Goal: Information Seeking & Learning: Check status

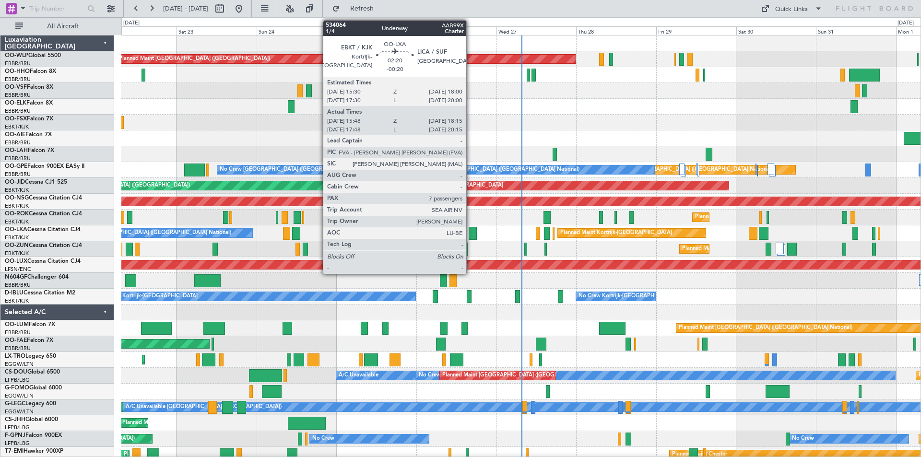
click at [471, 235] on div at bounding box center [473, 233] width 9 height 13
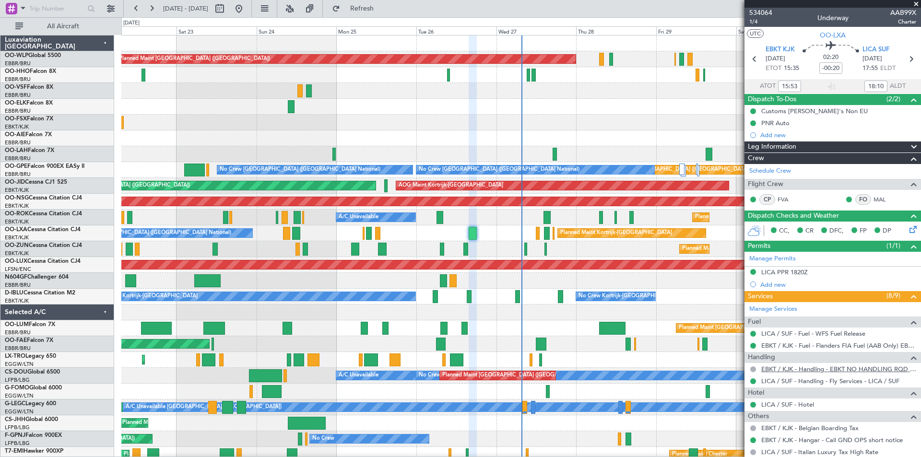
scroll to position [239, 0]
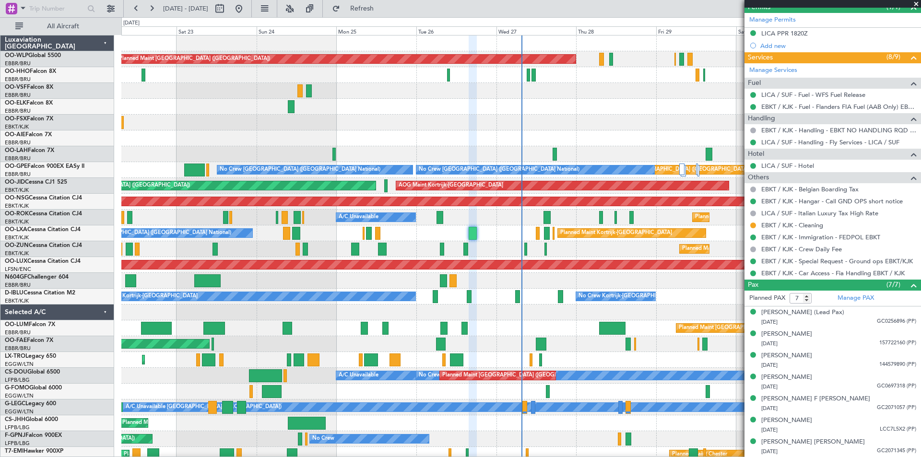
click at [914, 4] on span at bounding box center [917, 4] width 10 height 9
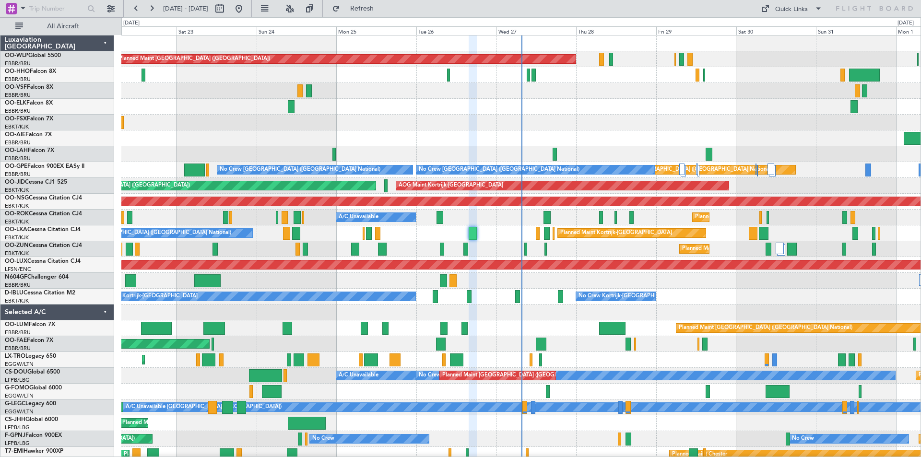
type input "0"
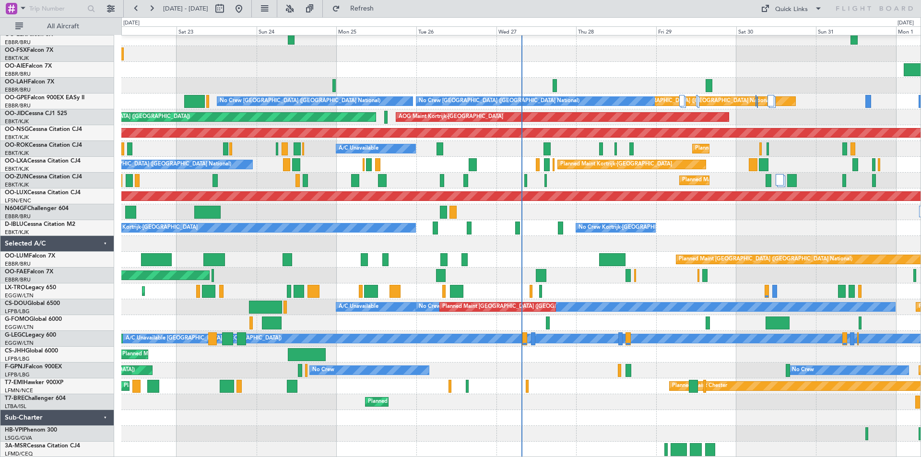
scroll to position [0, 0]
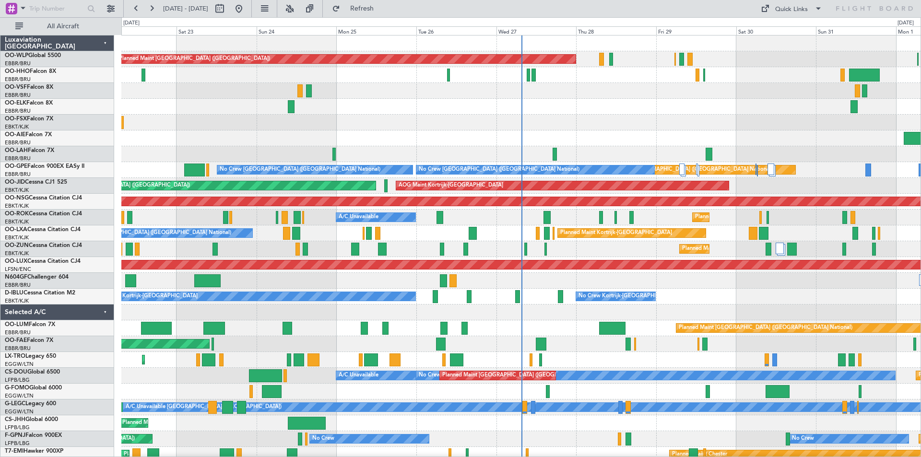
click at [460, 219] on div "Planned Maint Kortrijk-[GEOGRAPHIC_DATA] A/C Unavailable" at bounding box center [520, 218] width 799 height 16
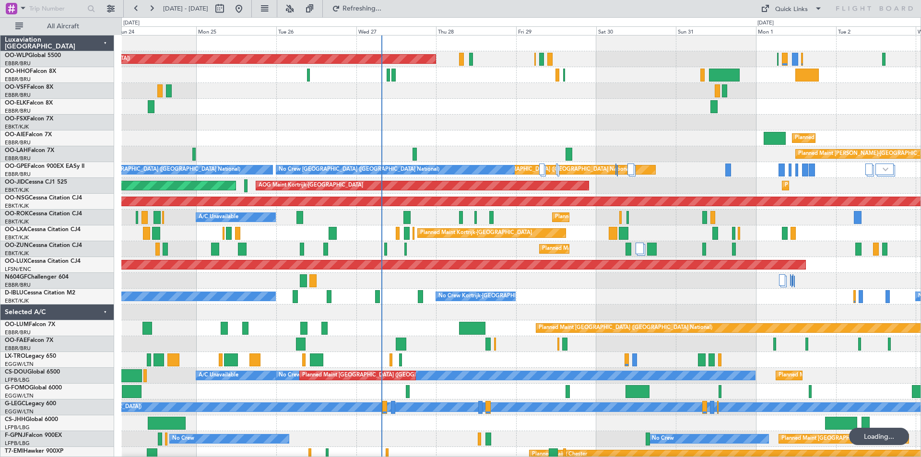
click at [539, 151] on div "Planned Maint [PERSON_NAME]-[GEOGRAPHIC_DATA][PERSON_NAME] ([GEOGRAPHIC_DATA][P…" at bounding box center [520, 154] width 799 height 16
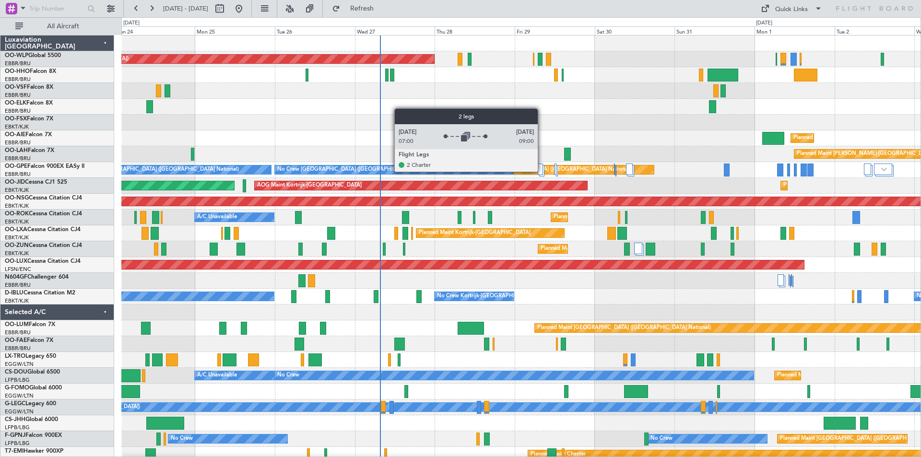
click at [542, 171] on div at bounding box center [540, 170] width 5 height 12
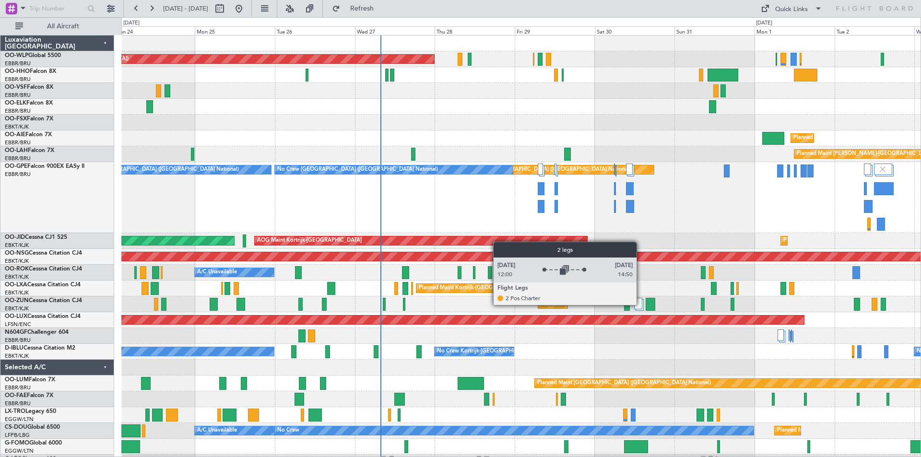
click at [643, 305] on div at bounding box center [638, 304] width 8 height 12
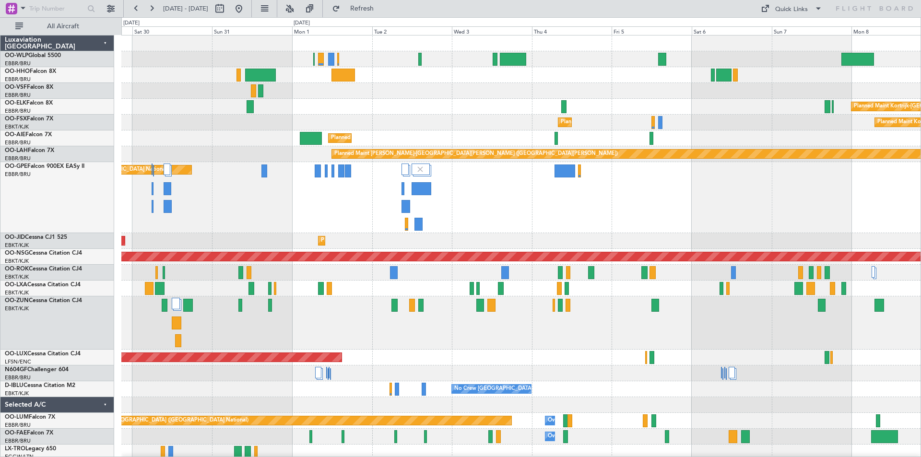
click at [139, 409] on div "Planned Maint [GEOGRAPHIC_DATA] ([GEOGRAPHIC_DATA]) Planned Maint [GEOGRAPHIC_D…" at bounding box center [520, 327] width 799 height 583
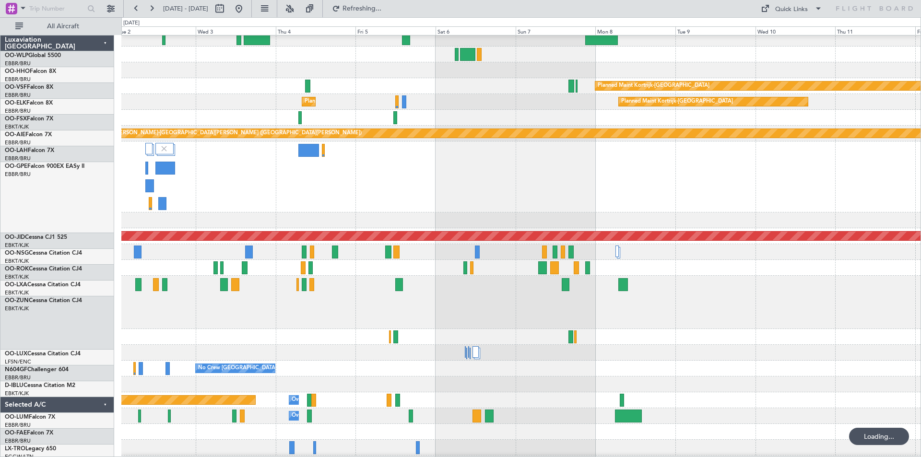
scroll to position [21, 0]
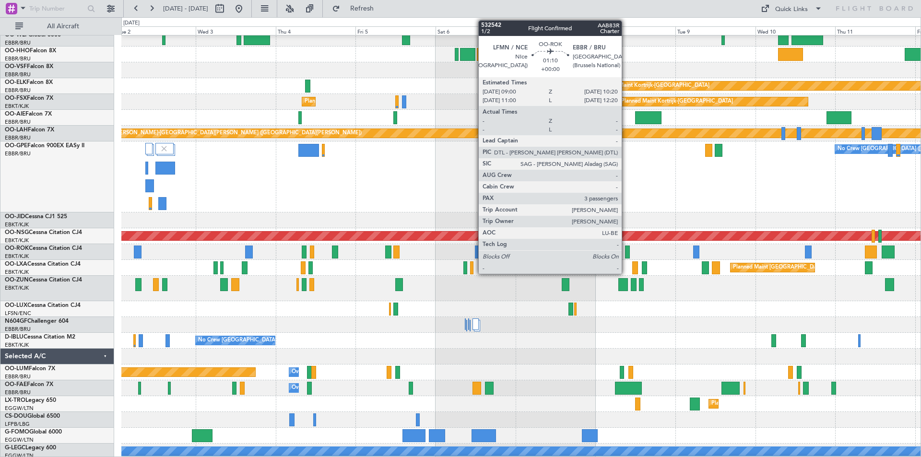
click at [626, 255] on div at bounding box center [627, 252] width 5 height 13
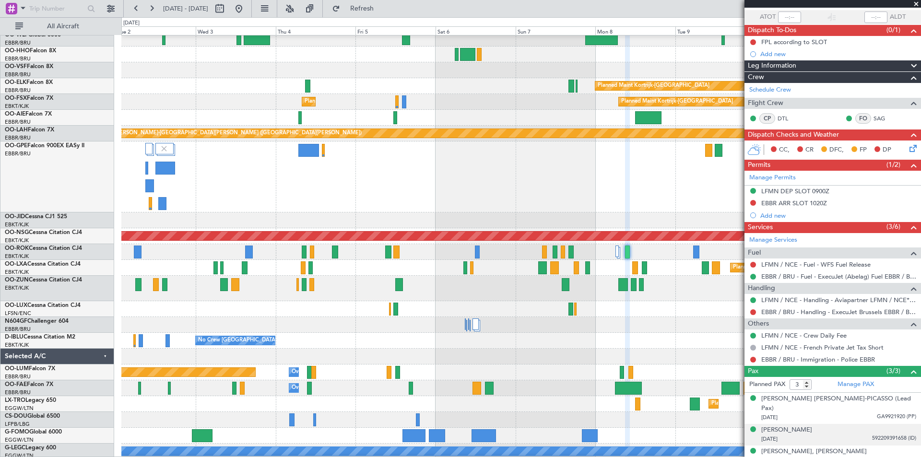
scroll to position [0, 0]
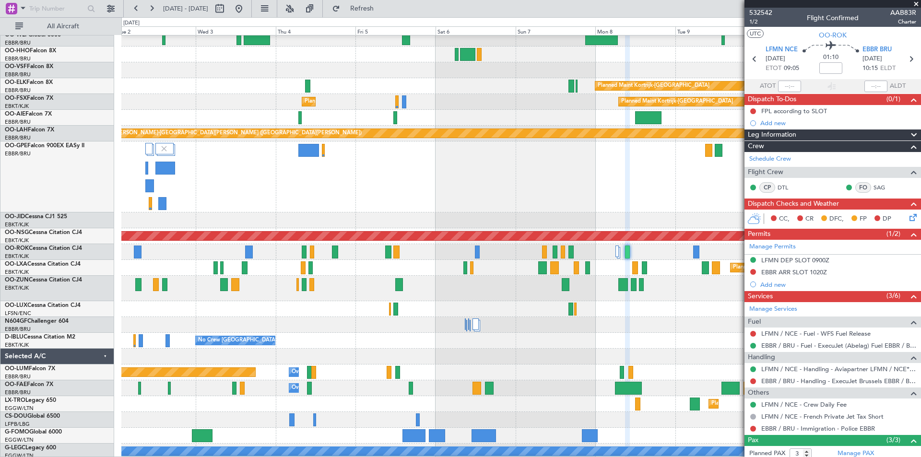
click at [917, 5] on span at bounding box center [917, 4] width 10 height 9
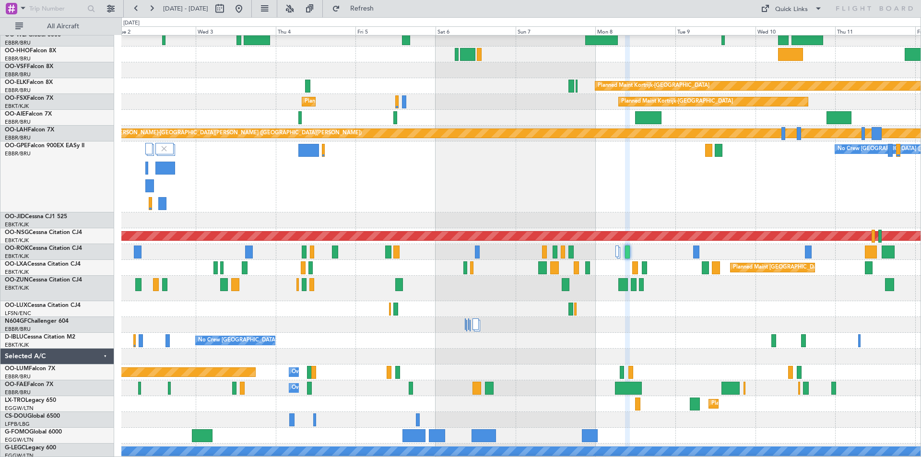
type input "0"
click at [247, 3] on button at bounding box center [238, 8] width 15 height 15
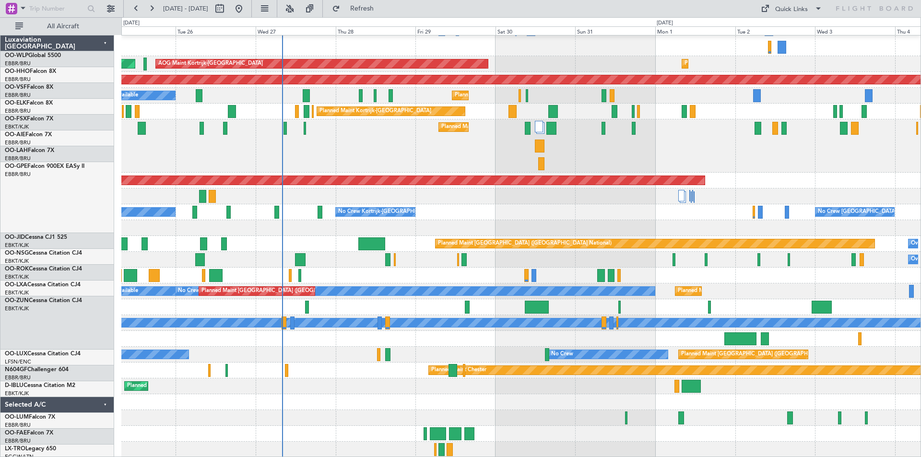
scroll to position [177, 0]
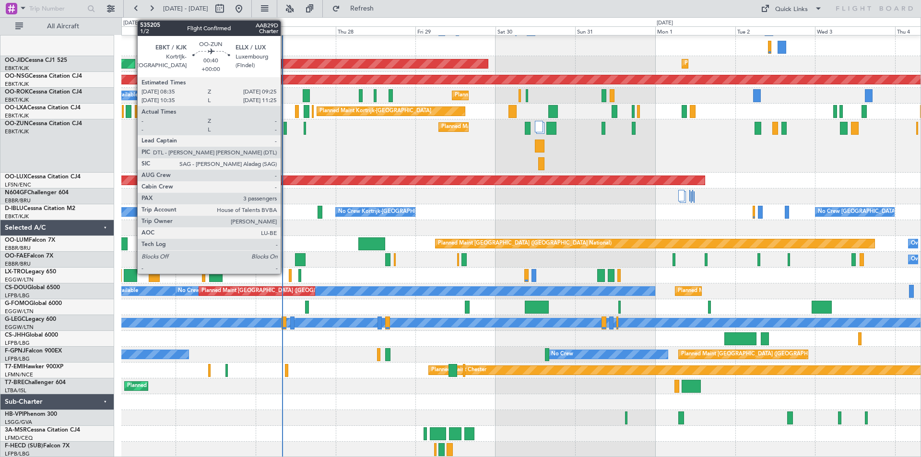
click at [285, 130] on div at bounding box center [285, 128] width 3 height 13
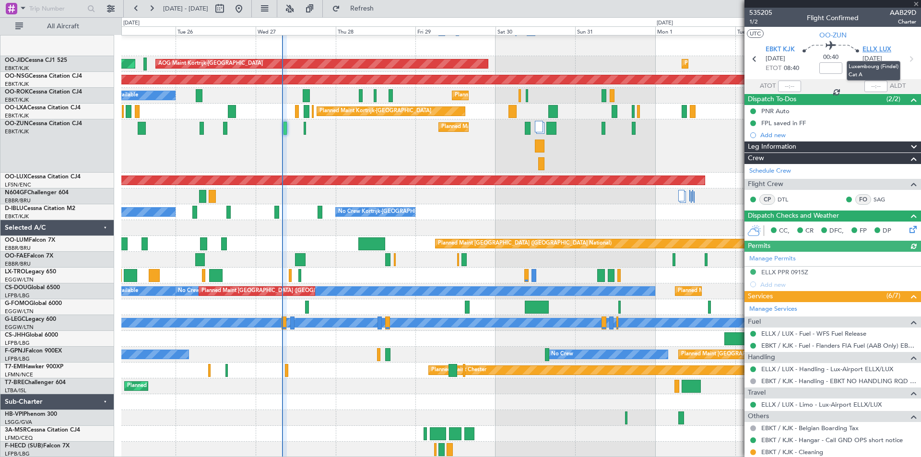
click at [878, 46] on span "ELLX LUX" at bounding box center [877, 50] width 29 height 10
click at [371, 12] on button "Refresh" at bounding box center [357, 8] width 58 height 15
click at [364, 5] on button "Refresh" at bounding box center [357, 8] width 58 height 15
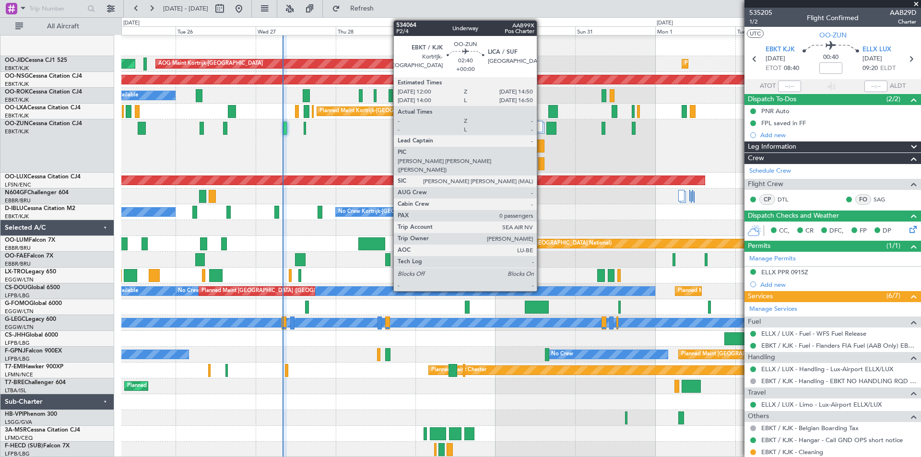
click at [541, 150] on div at bounding box center [540, 146] width 10 height 13
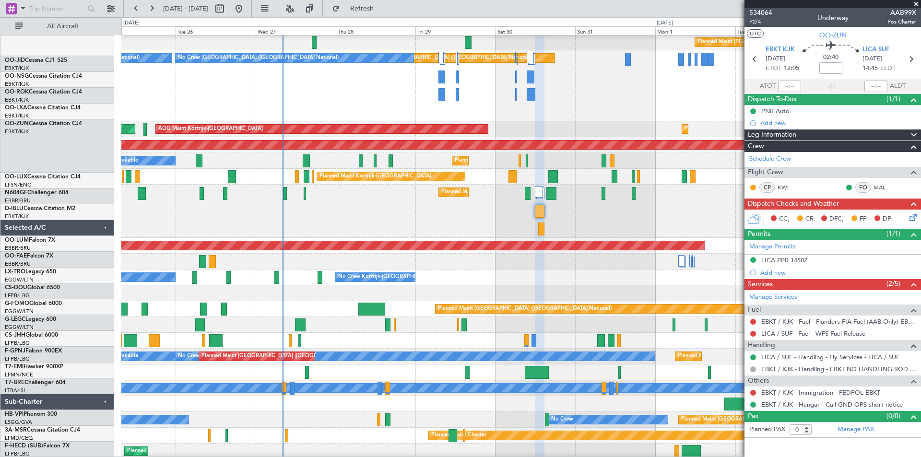
scroll to position [110, 0]
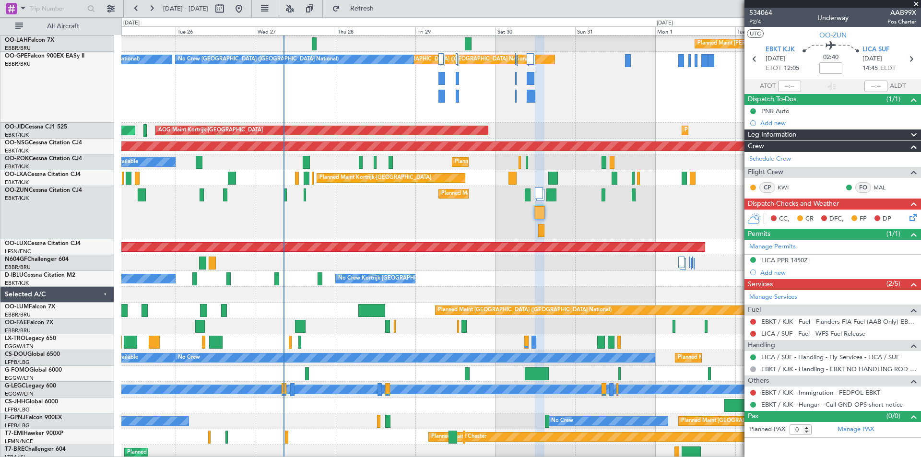
click at [259, 455] on div "Planned Maint Warsaw ([GEOGRAPHIC_DATA])" at bounding box center [520, 453] width 799 height 16
click at [376, 15] on button "Refresh" at bounding box center [357, 8] width 58 height 15
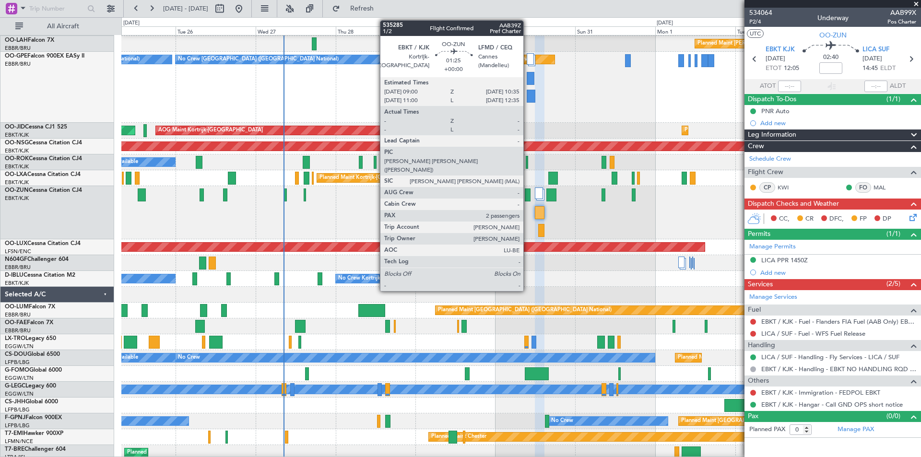
click at [528, 196] on div at bounding box center [527, 195] width 5 height 13
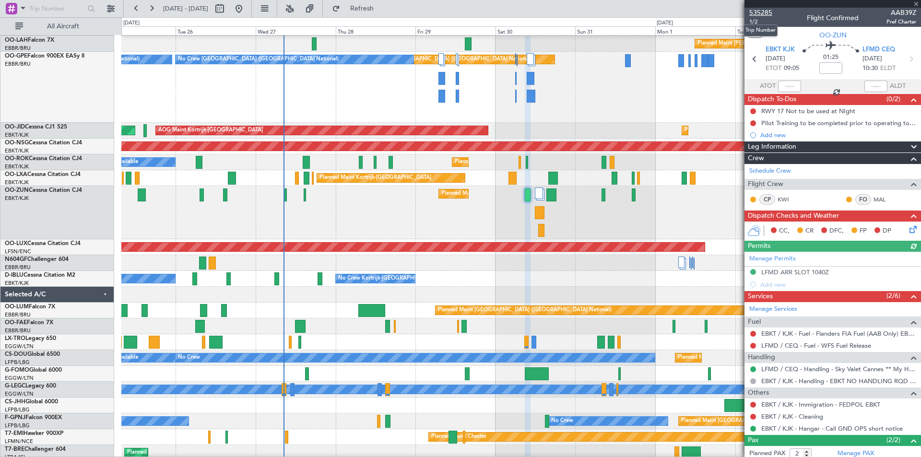
click at [760, 13] on span "535285" at bounding box center [761, 13] width 23 height 10
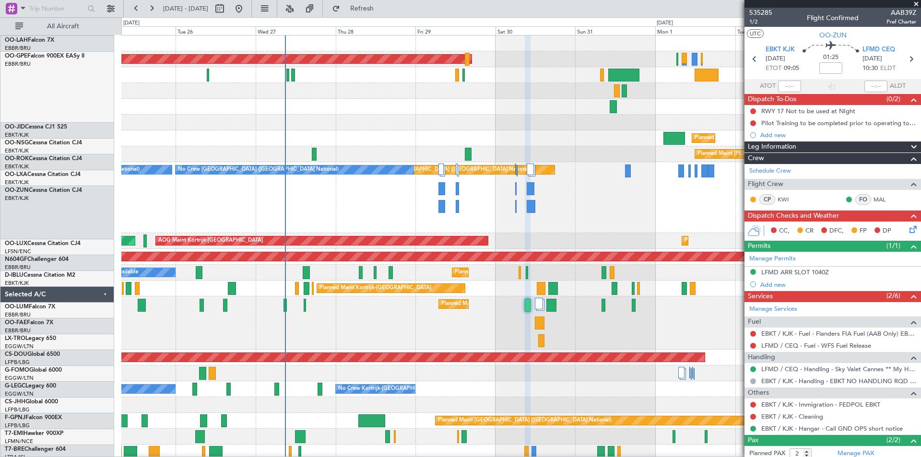
scroll to position [0, 0]
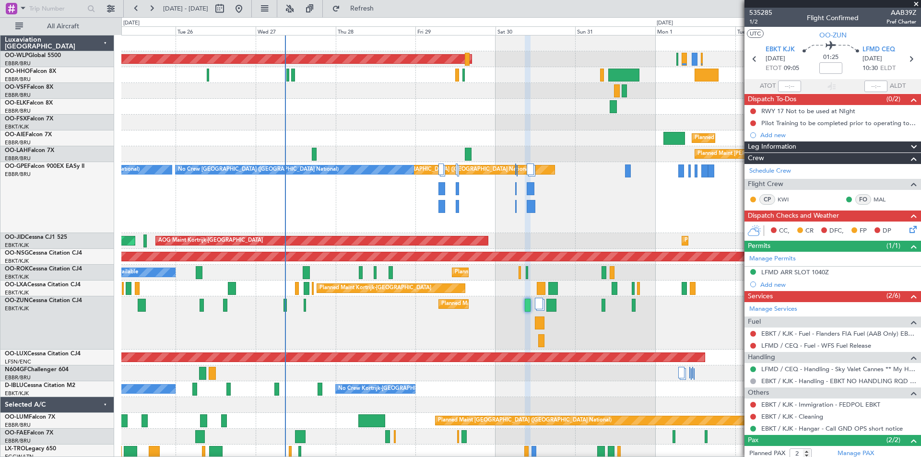
click at [913, 0] on span at bounding box center [917, 4] width 10 height 9
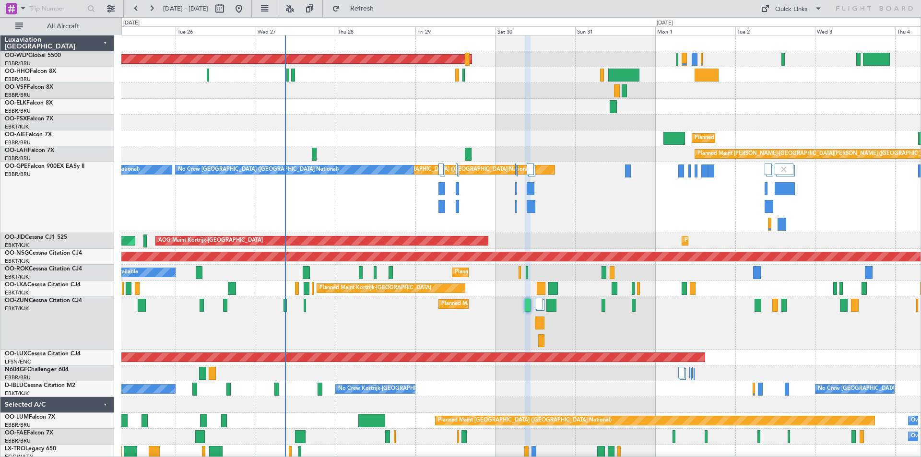
type input "0"
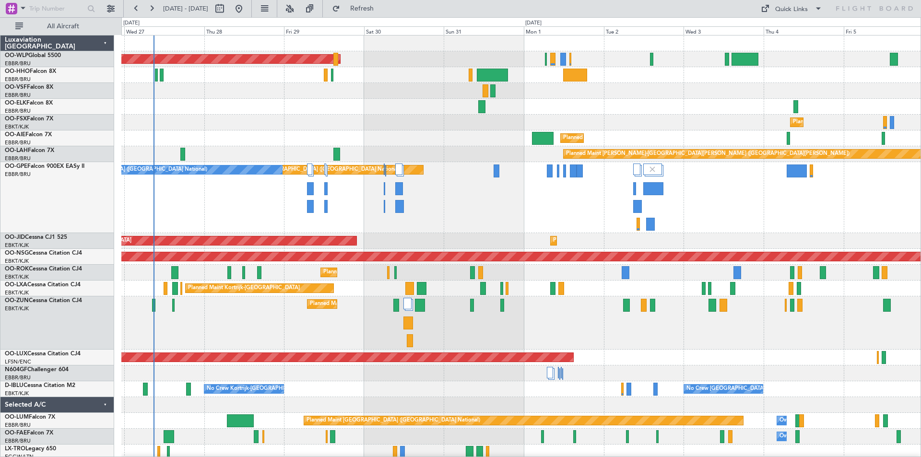
click at [488, 250] on div "Planned Maint [GEOGRAPHIC_DATA] ([GEOGRAPHIC_DATA]) Planned Maint [GEOGRAPHIC_D…" at bounding box center [520, 335] width 799 height 599
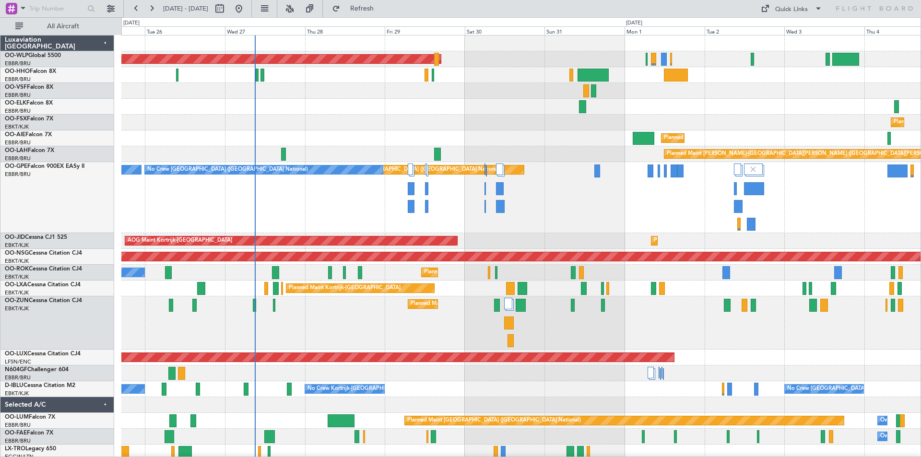
click at [479, 115] on div "Planned Maint [GEOGRAPHIC_DATA] ([GEOGRAPHIC_DATA]) Planned Maint [GEOGRAPHIC_D…" at bounding box center [520, 335] width 799 height 599
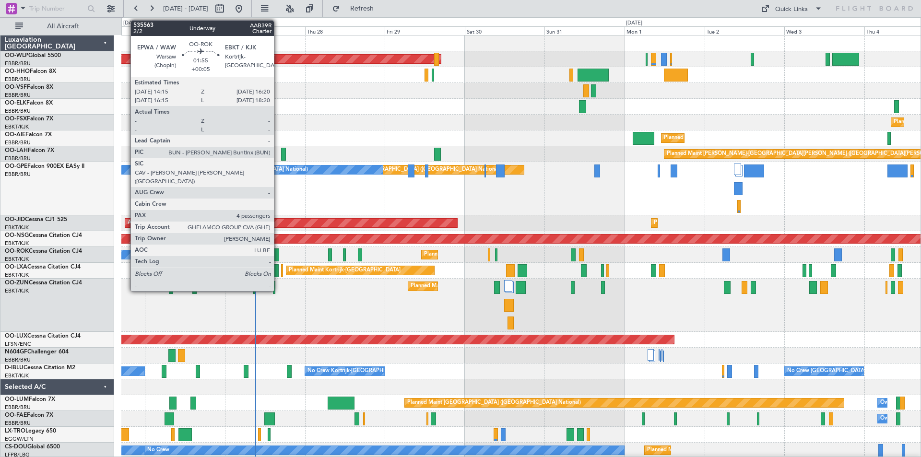
click at [278, 252] on div at bounding box center [275, 255] width 7 height 13
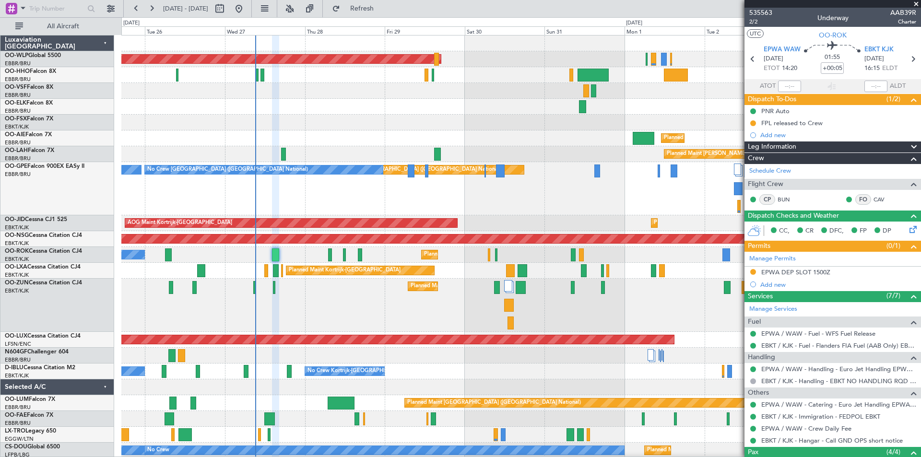
click at [912, 5] on span at bounding box center [917, 4] width 10 height 9
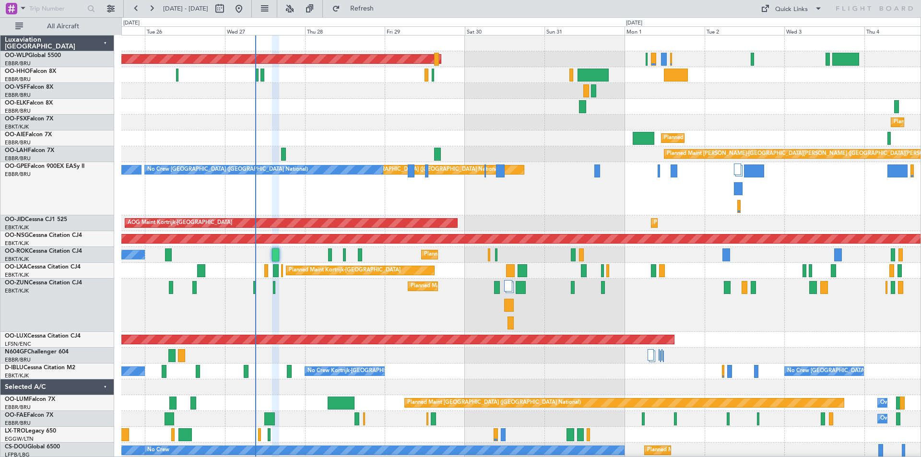
type input "0"
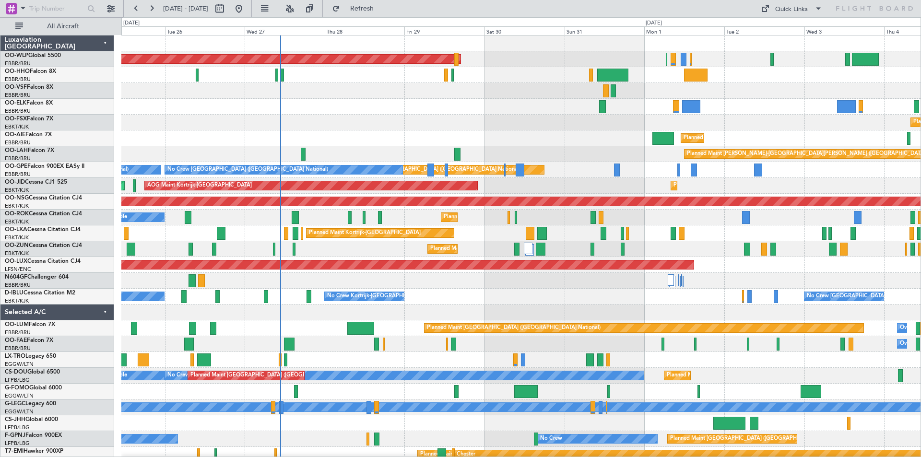
click at [361, 272] on div "Planned Maint [GEOGRAPHIC_DATA] ([GEOGRAPHIC_DATA])" at bounding box center [520, 265] width 799 height 16
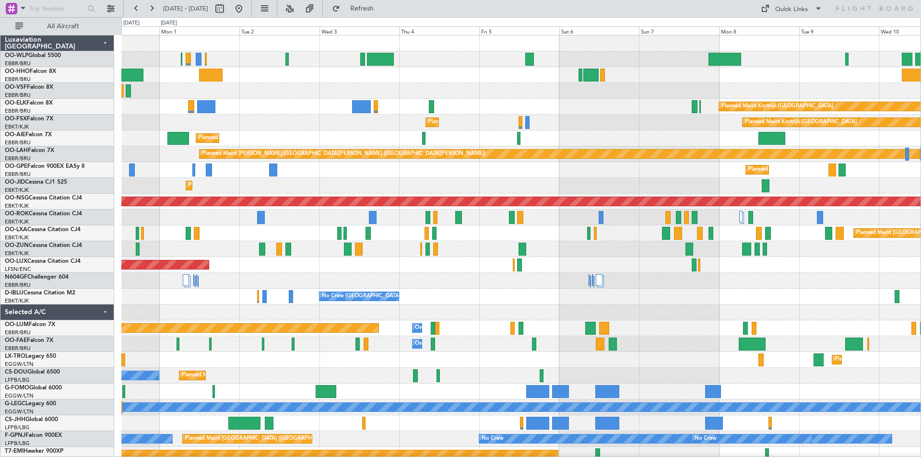
click at [284, 281] on div "Planned Maint [GEOGRAPHIC_DATA] ([GEOGRAPHIC_DATA]) Planned Maint [GEOGRAPHIC_D…" at bounding box center [520, 289] width 799 height 507
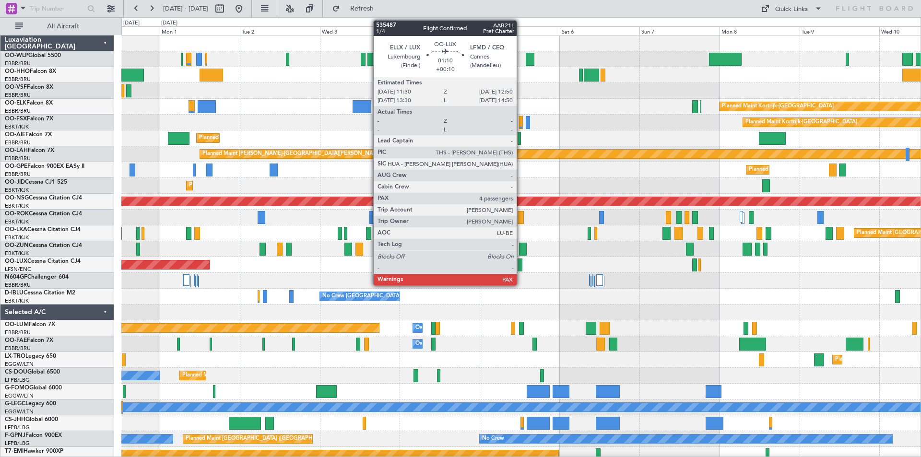
click at [521, 267] on div at bounding box center [520, 265] width 5 height 13
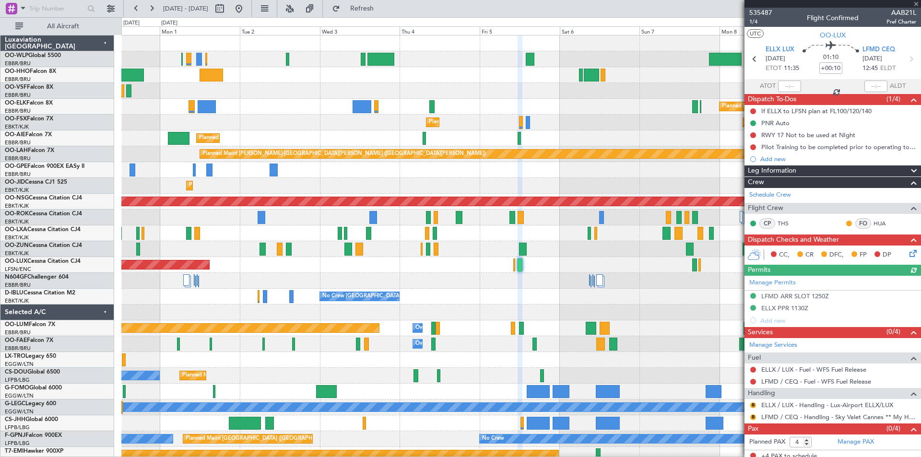
scroll to position [5, 0]
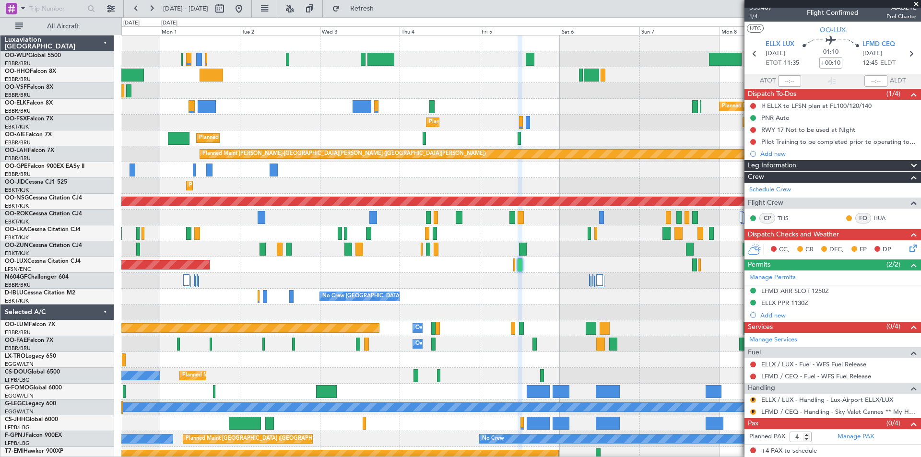
click at [915, 3] on span at bounding box center [917, 4] width 10 height 9
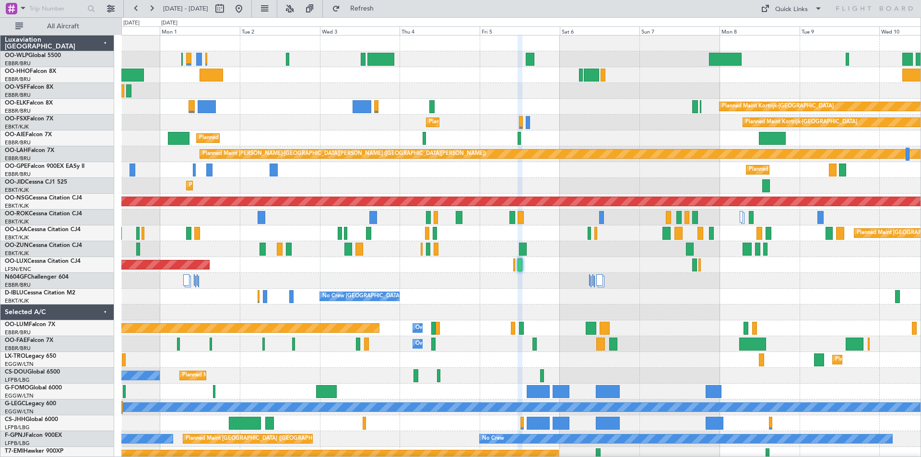
type input "0"
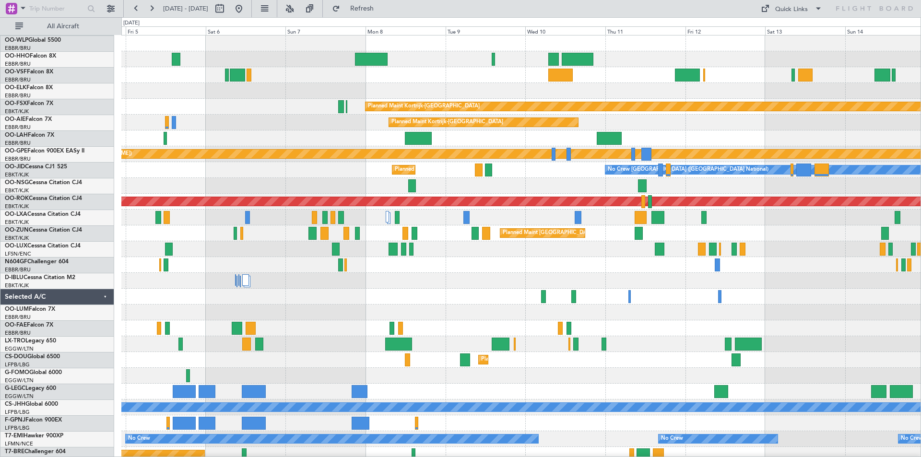
scroll to position [0, 0]
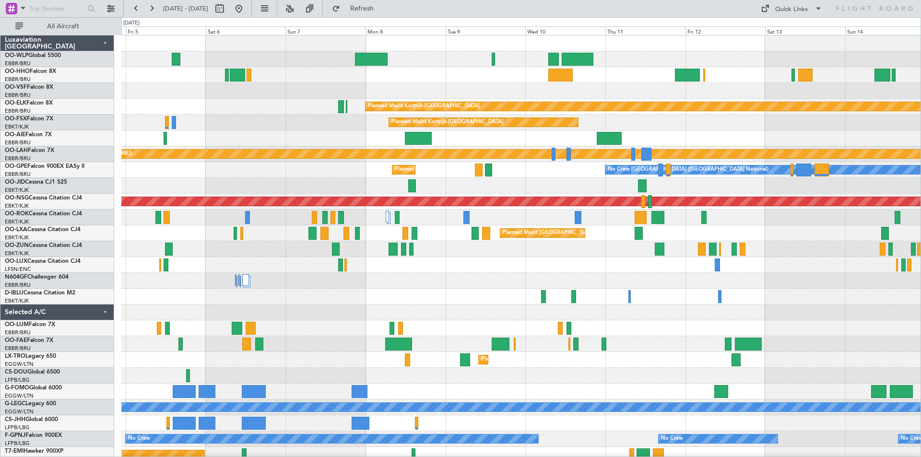
click at [380, 284] on div at bounding box center [520, 281] width 799 height 16
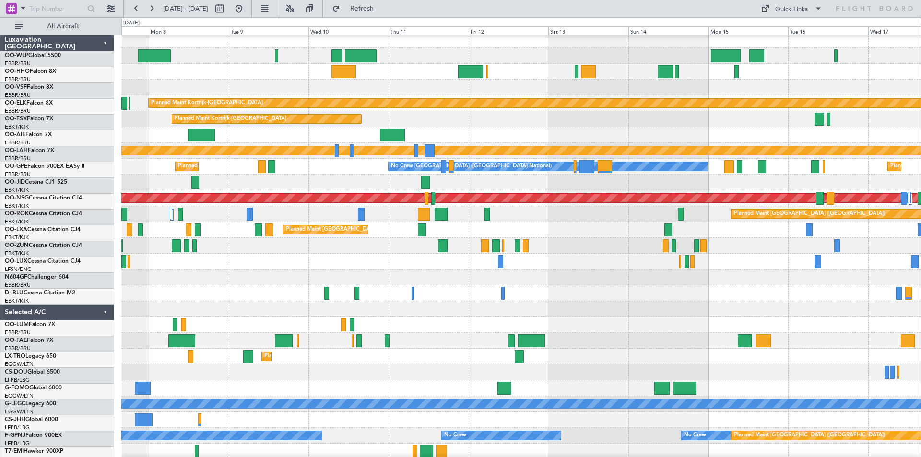
scroll to position [3, 0]
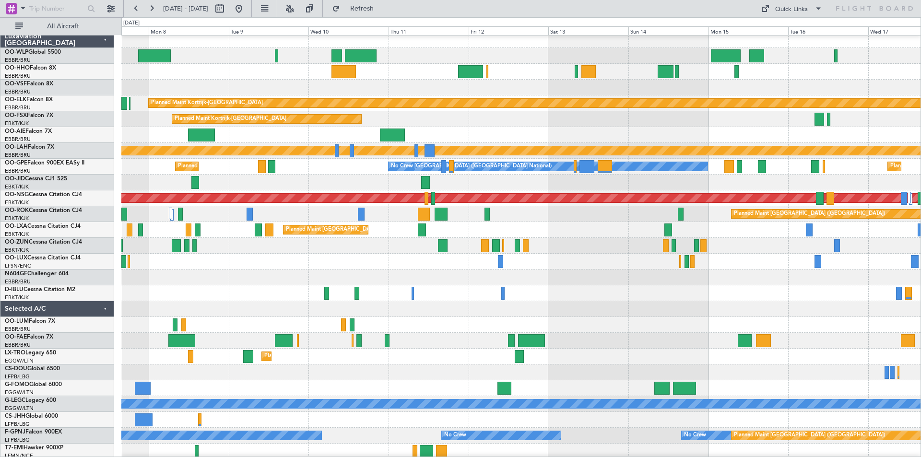
click at [547, 270] on div at bounding box center [520, 278] width 799 height 16
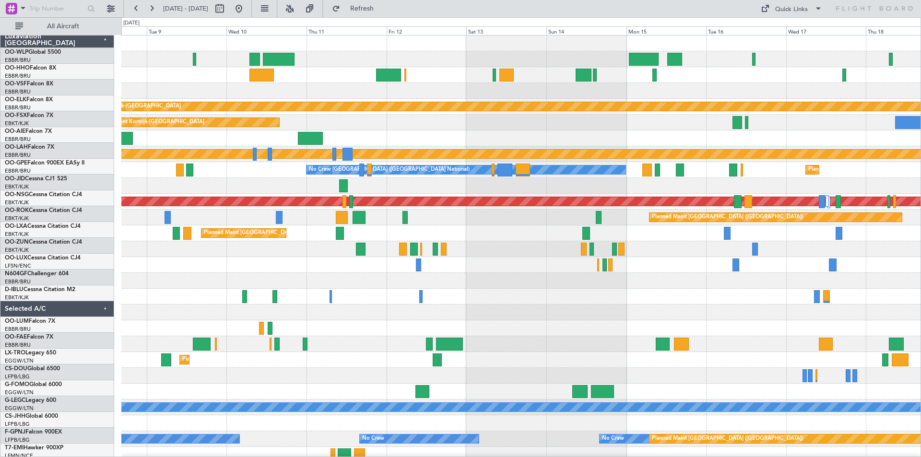
scroll to position [0, 0]
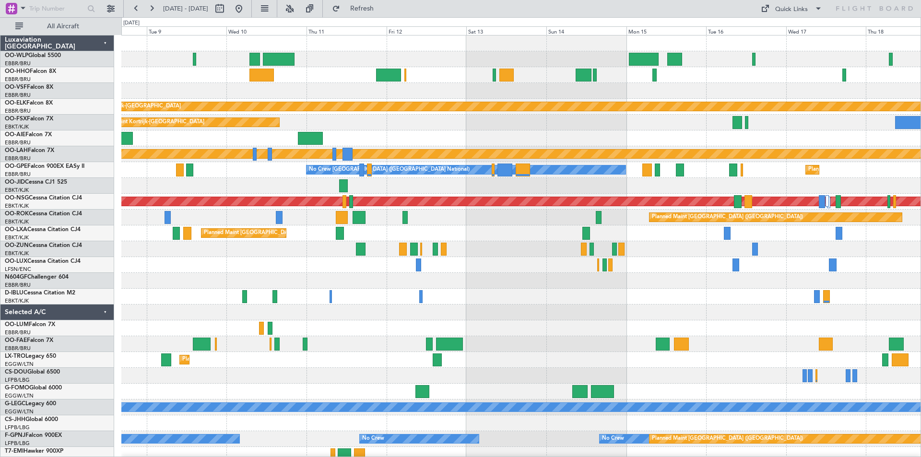
click at [723, 260] on div "Planned Maint Kortrijk-Wevelgem Planned Maint Kortrijk-Wevelgem Planned Maint A…" at bounding box center [520, 273] width 799 height 475
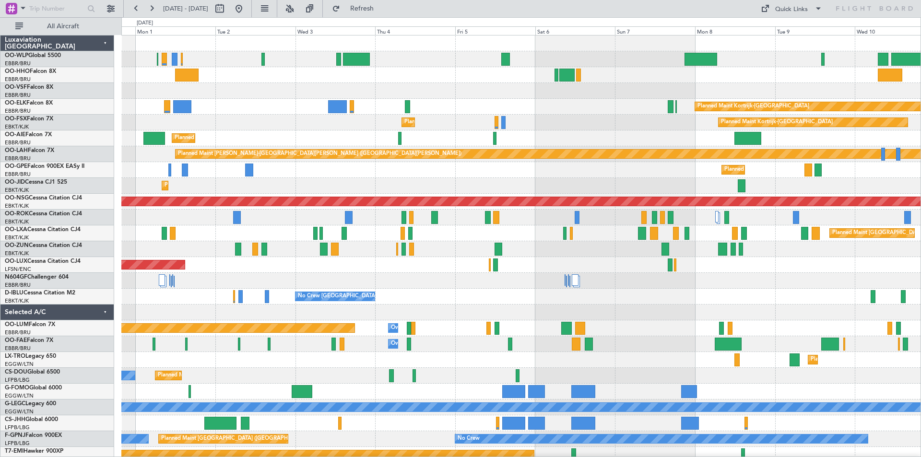
click at [873, 243] on div "Planned Maint Berlin (Brandenburg) Planned Maint Kortrijk-Wevelgem Planned Main…" at bounding box center [520, 281] width 799 height 491
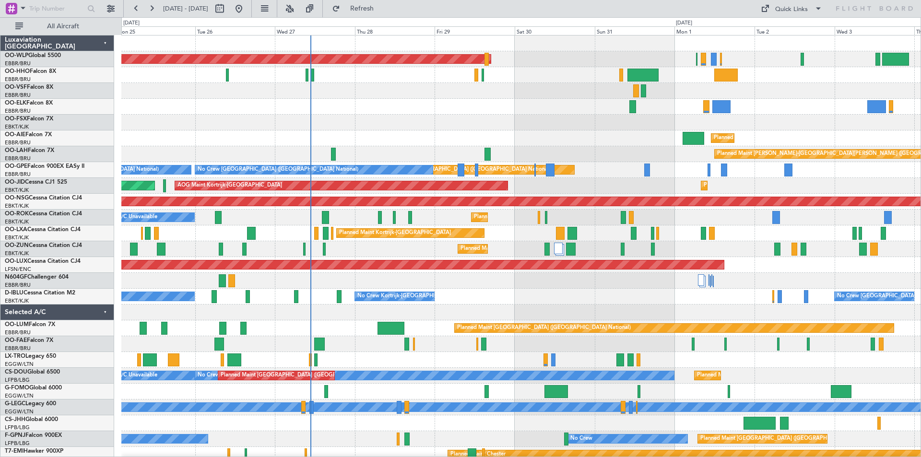
click at [460, 123] on div "Planned Maint Kortrijk-[GEOGRAPHIC_DATA]" at bounding box center [520, 123] width 799 height 16
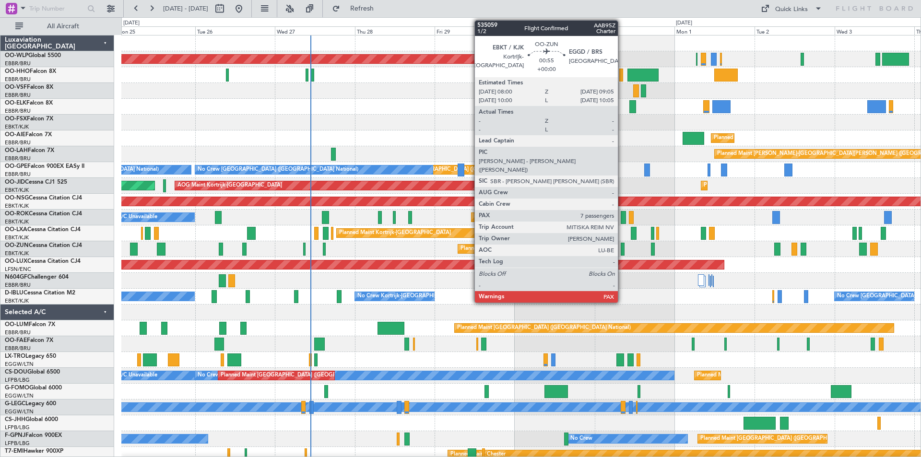
click at [622, 245] on div at bounding box center [623, 249] width 4 height 13
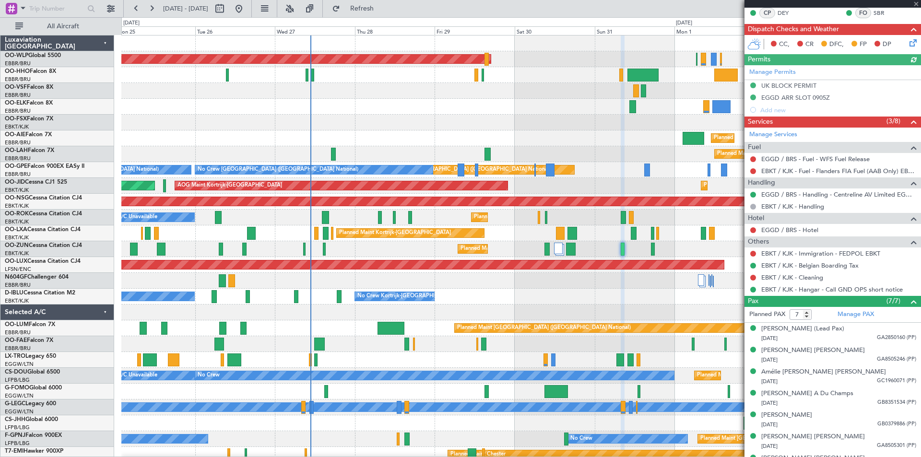
scroll to position [211, 0]
click at [916, 5] on span at bounding box center [917, 4] width 10 height 9
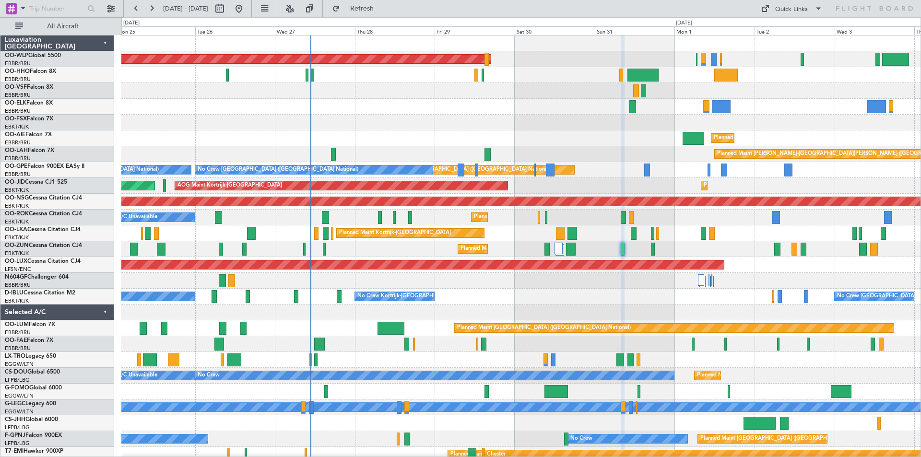
type input "0"
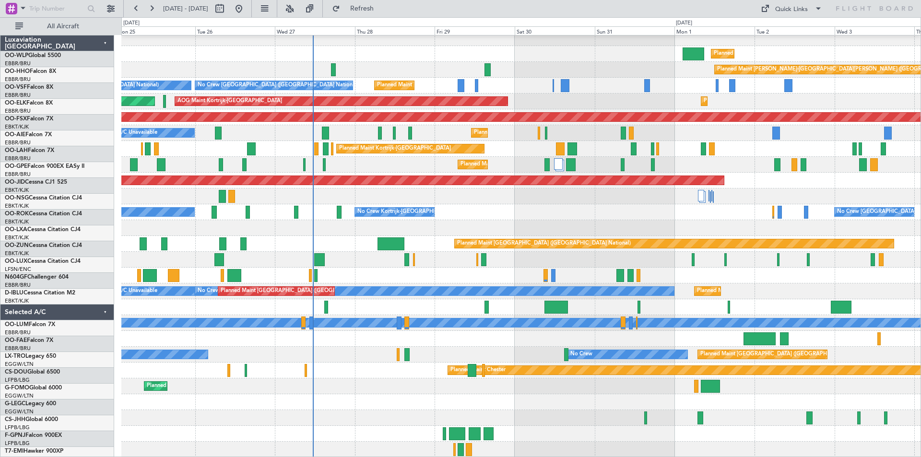
scroll to position [84, 0]
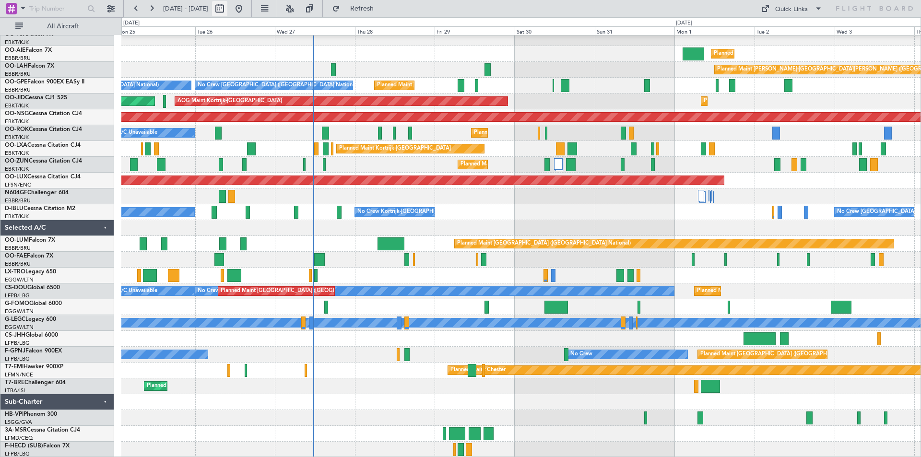
click at [227, 7] on button at bounding box center [219, 8] width 15 height 15
select select "8"
select select "2025"
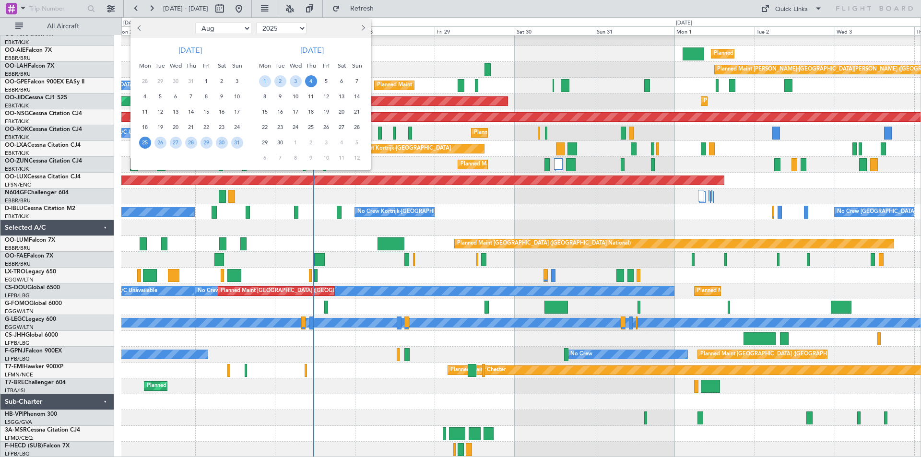
click at [146, 143] on span "25" at bounding box center [145, 143] width 12 height 12
click at [268, 97] on span "8" at bounding box center [265, 97] width 12 height 12
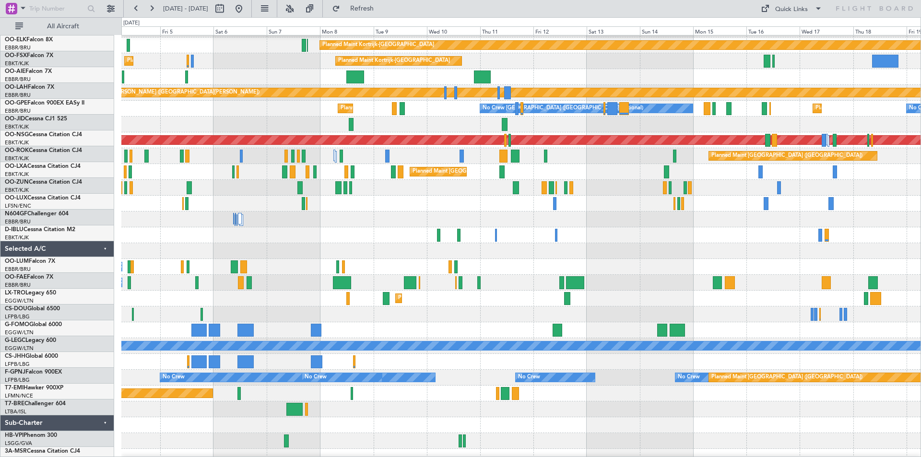
scroll to position [61, 0]
click at [306, 213] on div at bounding box center [520, 220] width 799 height 16
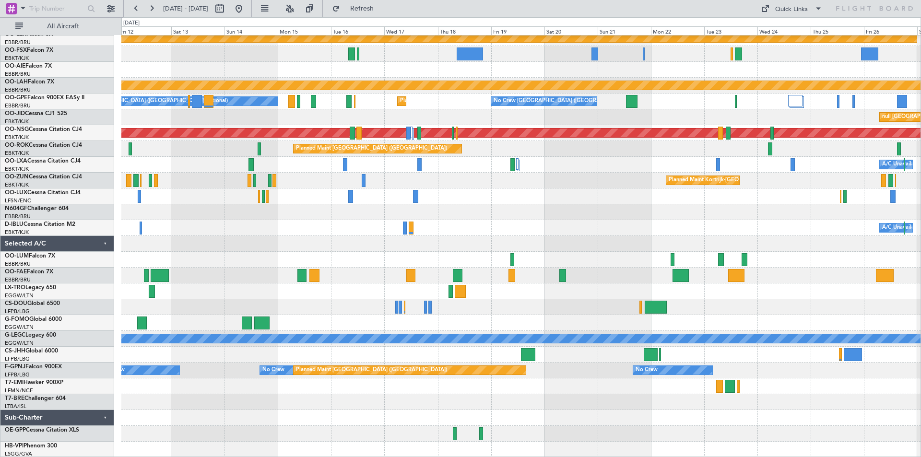
scroll to position [69, 0]
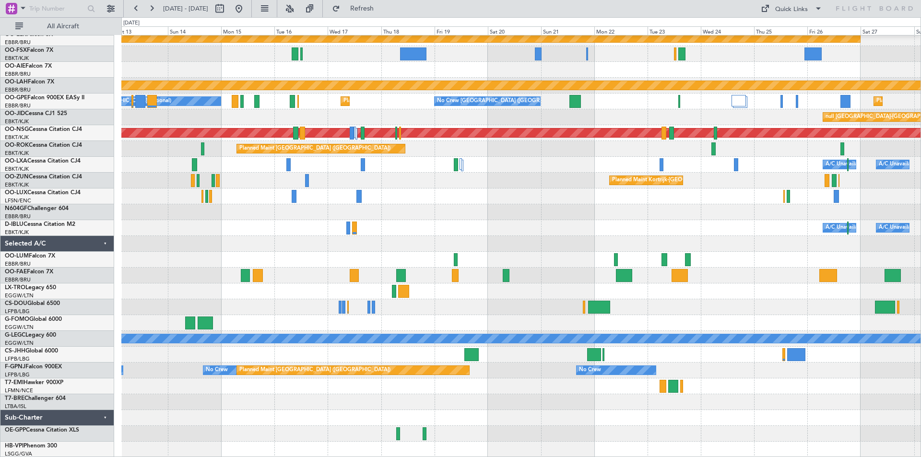
click at [254, 196] on div at bounding box center [520, 197] width 799 height 16
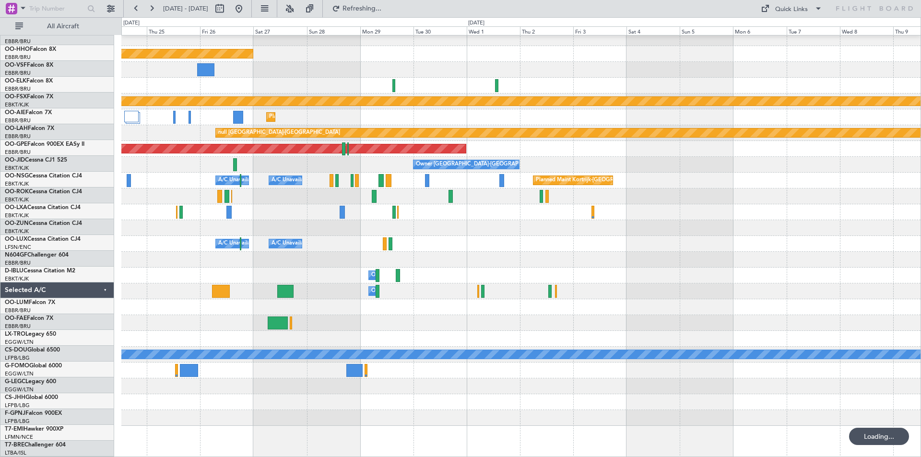
scroll to position [21, 0]
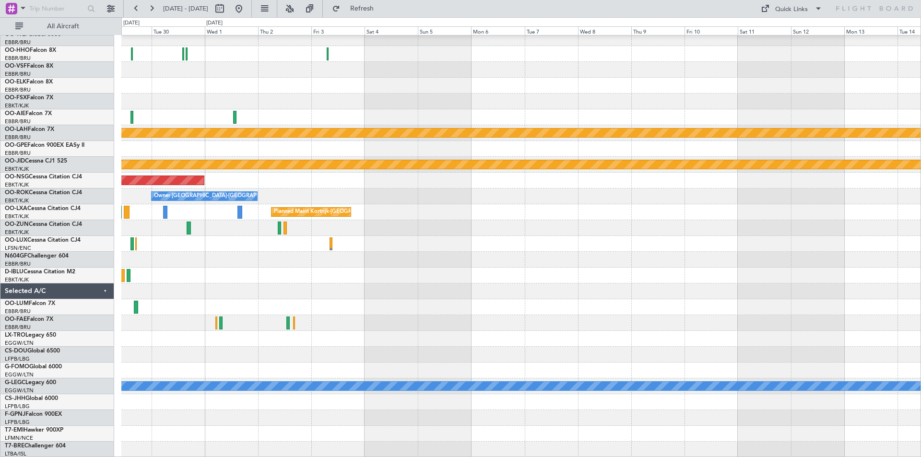
click at [215, 184] on div "Planned Maint Kortrijk-Wevelgem Planned Maint Alton-st Louis (St Louis Regl) Pl…" at bounding box center [520, 235] width 799 height 443
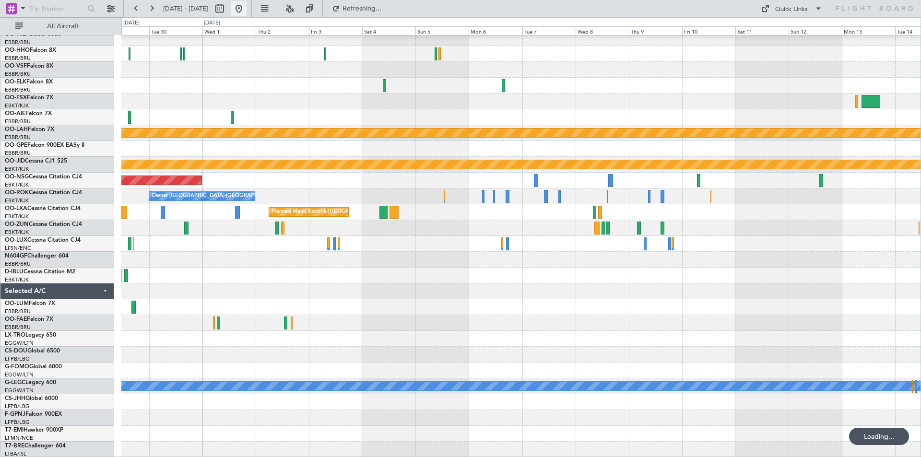
click at [247, 12] on button at bounding box center [238, 8] width 15 height 15
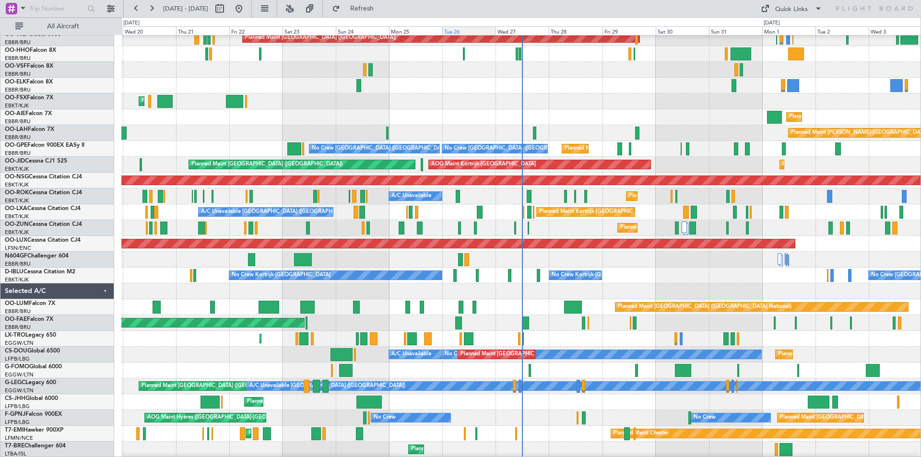
click at [459, 30] on div "Tue 26" at bounding box center [468, 30] width 53 height 9
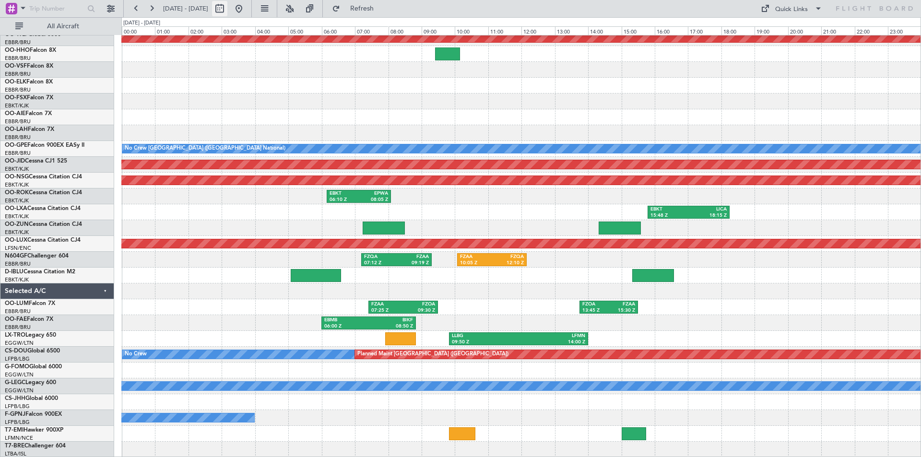
click at [227, 11] on button at bounding box center [219, 8] width 15 height 15
select select "8"
select select "2025"
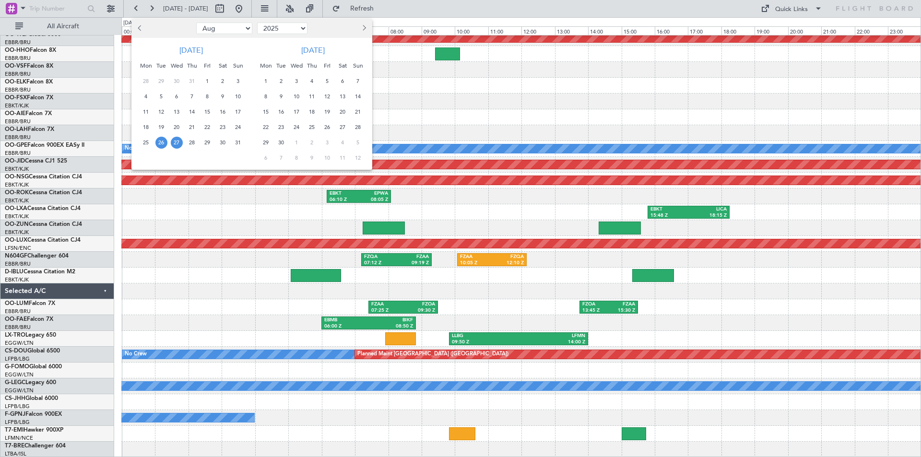
click at [139, 143] on div "25" at bounding box center [145, 142] width 15 height 15
click at [264, 98] on span "8" at bounding box center [266, 97] width 12 height 12
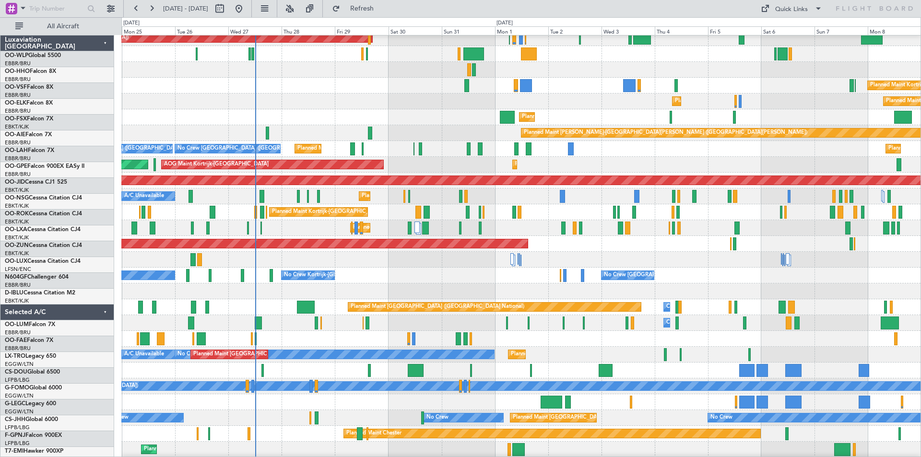
scroll to position [21, 0]
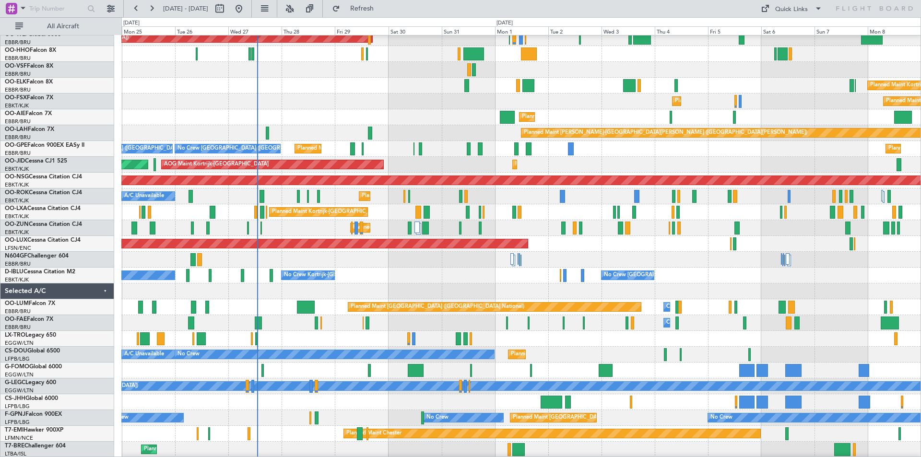
click at [698, 62] on div at bounding box center [520, 70] width 799 height 16
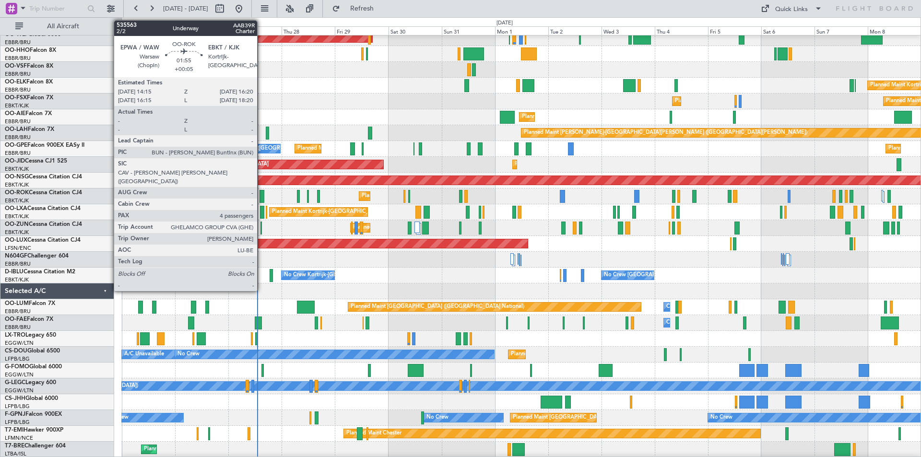
click at [262, 197] on div at bounding box center [262, 196] width 5 height 13
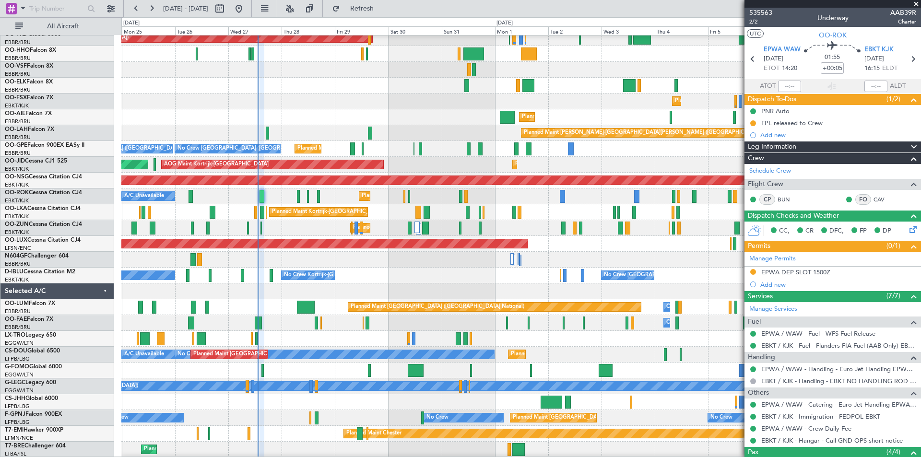
click at [917, 2] on span at bounding box center [917, 4] width 10 height 9
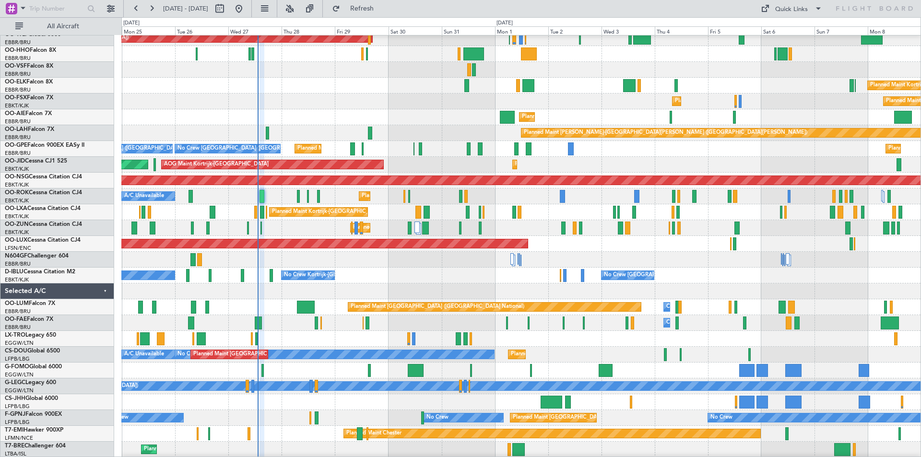
type input "0"
click at [385, 1] on button "Refresh" at bounding box center [357, 8] width 58 height 15
